Goal: Information Seeking & Learning: Stay updated

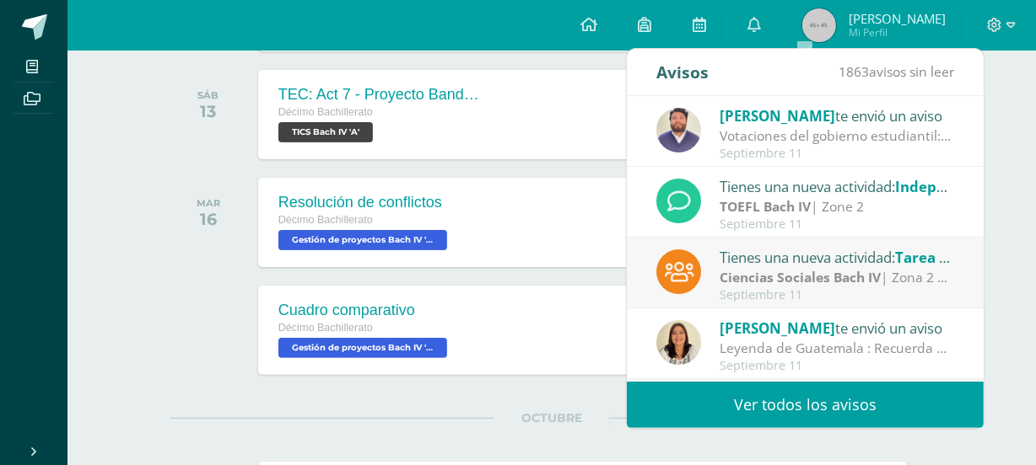
scroll to position [280, 0]
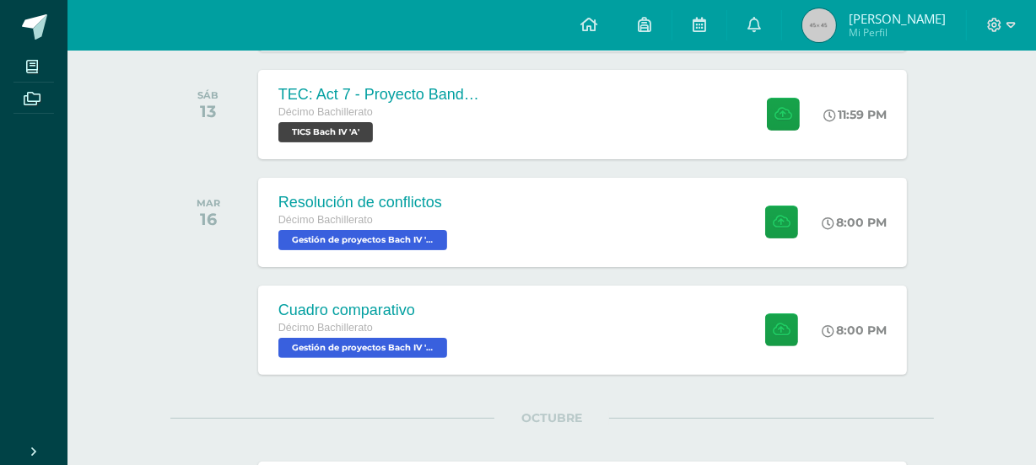
click at [168, 118] on div "todas las Actividades No tienes actividades Échale un vistazo a los demás perío…" at bounding box center [552, 222] width 831 height 852
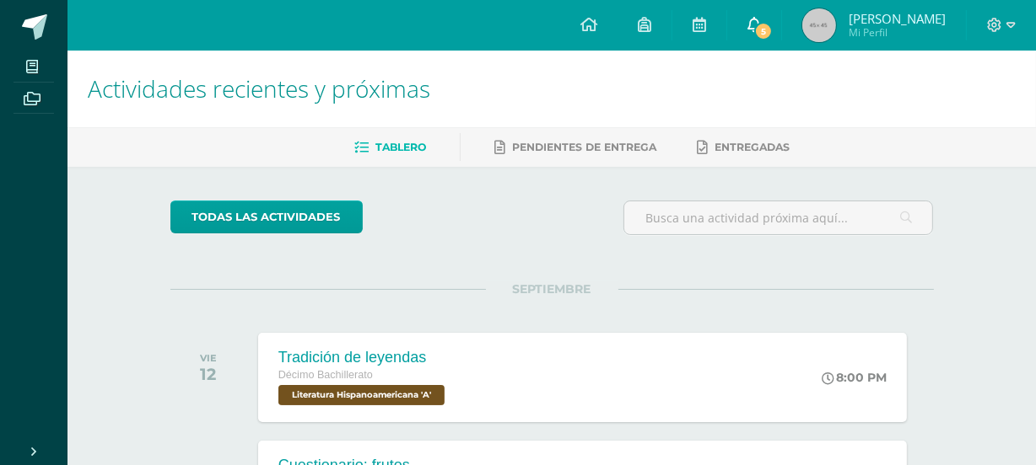
click at [772, 22] on span "5" at bounding box center [763, 31] width 19 height 19
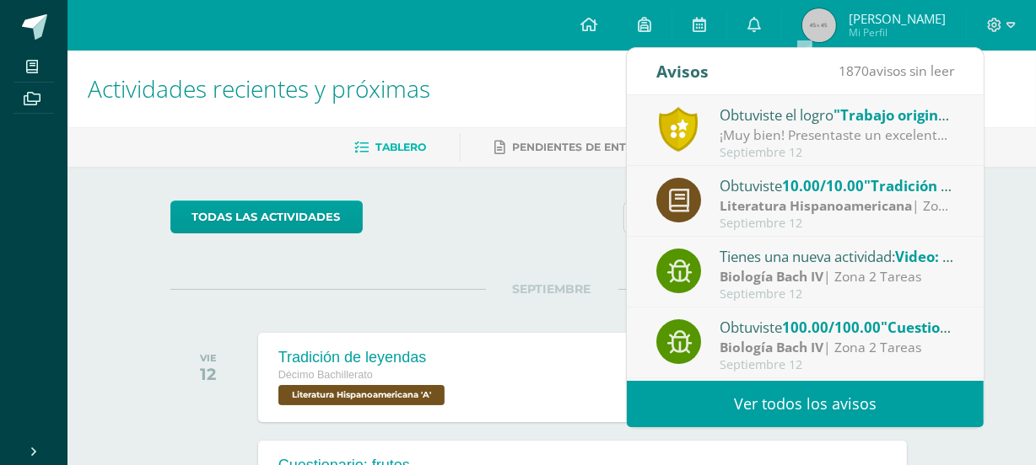
click at [827, 137] on div "¡Muy bien! Presentaste un excelente proyecto que se diferenció por ser único y …" at bounding box center [836, 135] width 234 height 19
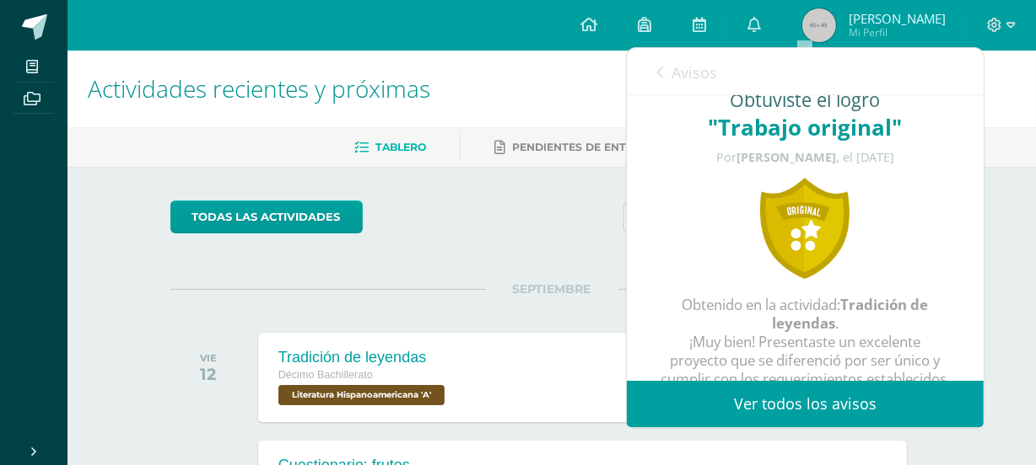
scroll to position [25, 0]
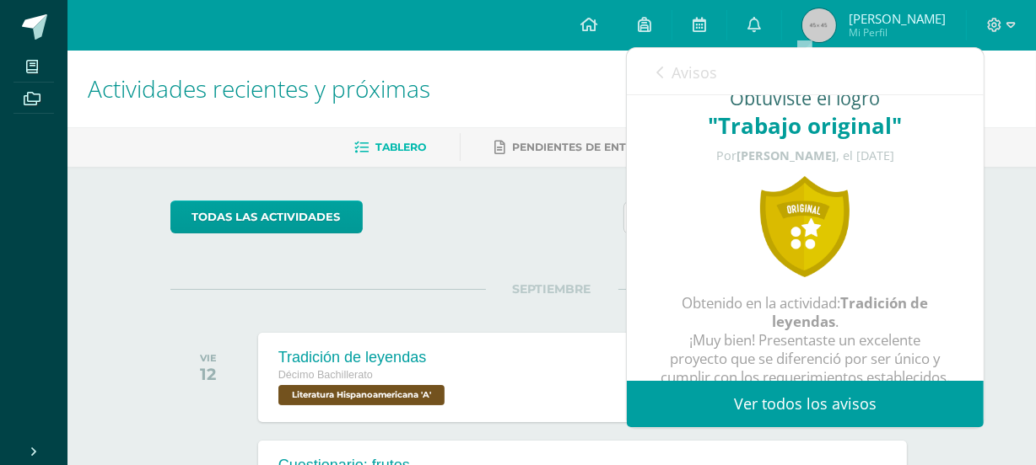
click at [709, 80] on span "Avisos" at bounding box center [694, 72] width 46 height 20
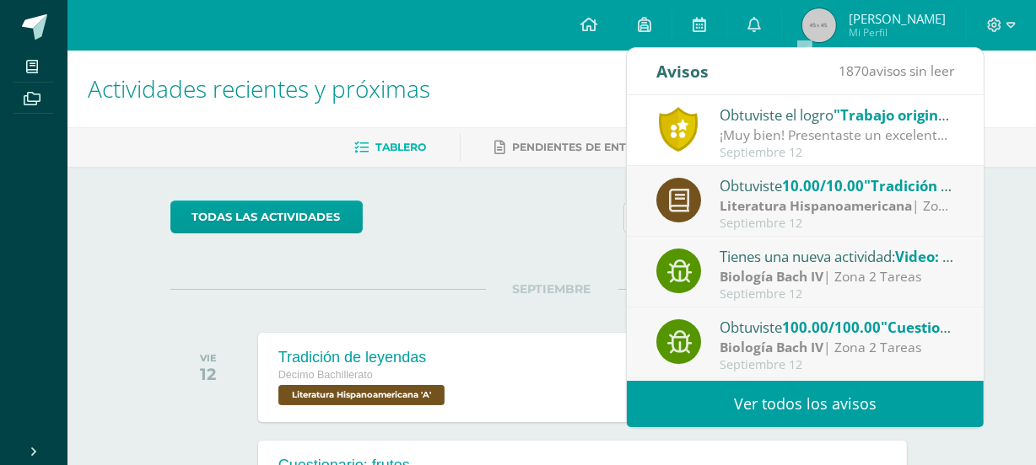
scroll to position [0, 0]
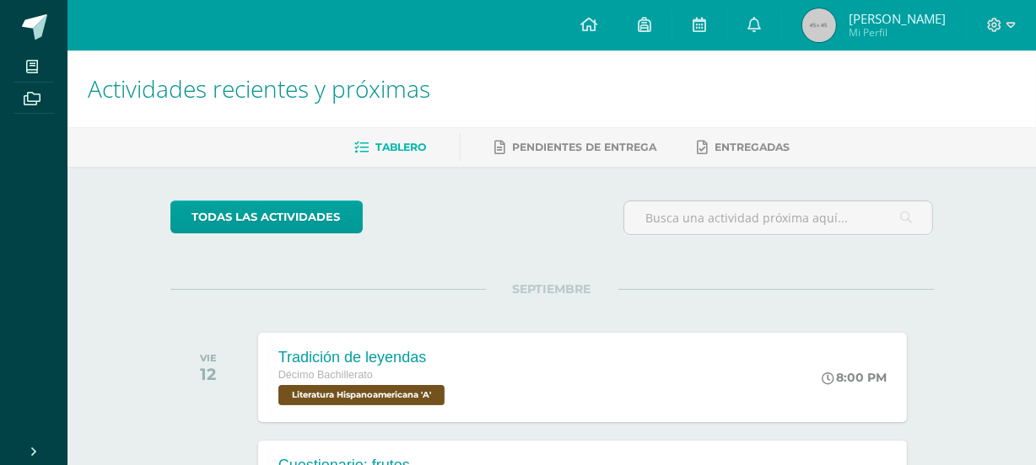
click at [548, 95] on h1 "Actividades recientes y próximas" at bounding box center [552, 89] width 928 height 77
